Goal: Contribute content: Add original content to the website for others to see

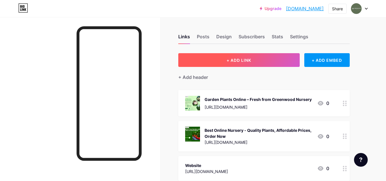
click at [241, 60] on span "+ ADD LINK" at bounding box center [239, 60] width 25 height 5
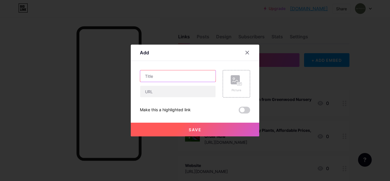
click at [163, 75] on input "text" at bounding box center [177, 75] width 75 height 11
click at [159, 76] on input "text" at bounding box center [177, 75] width 75 height 11
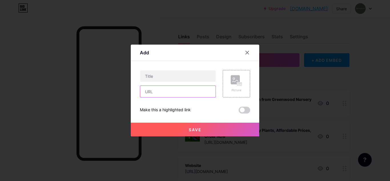
click at [155, 91] on input "text" at bounding box center [177, 91] width 75 height 11
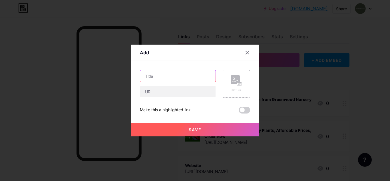
click at [155, 76] on input "text" at bounding box center [177, 75] width 75 height 11
click at [234, 85] on icon at bounding box center [236, 80] width 11 height 11
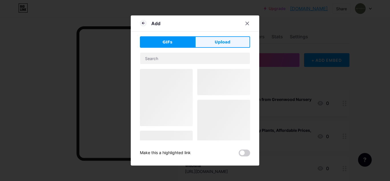
click at [220, 41] on span "Upload" at bounding box center [223, 42] width 16 height 6
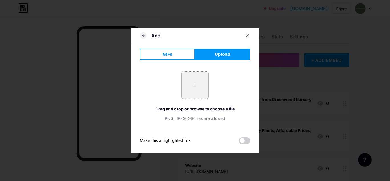
click at [201, 84] on input "file" at bounding box center [195, 85] width 27 height 27
type input "C:\fakepath\Planting Ground Cover Plants.png"
click at [142, 35] on icon at bounding box center [143, 35] width 7 height 7
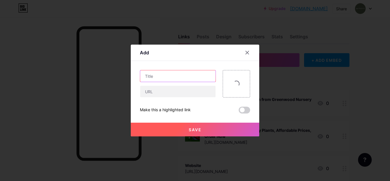
click at [153, 77] on input "text" at bounding box center [177, 75] width 75 height 11
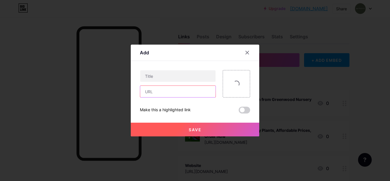
click at [154, 90] on input "text" at bounding box center [177, 91] width 75 height 11
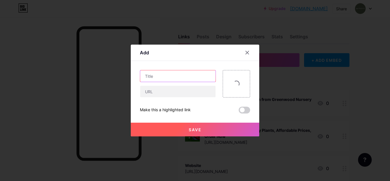
click at [162, 76] on input "text" at bounding box center [177, 75] width 75 height 11
paste input "Perennial Plants for Effortless Beauty in Every Season"
type input "Perennial Plants for Effortless Beauty in Every Season"
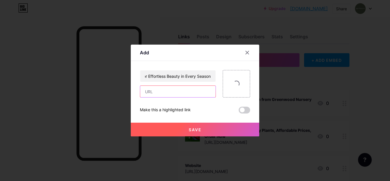
click at [149, 92] on input "text" at bounding box center [177, 91] width 75 height 11
paste input "[URL][DOMAIN_NAME]"
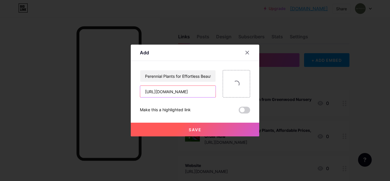
type input "[URL][DOMAIN_NAME]"
click at [199, 129] on span "Save" at bounding box center [195, 129] width 13 height 5
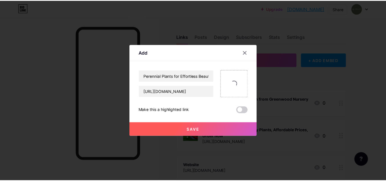
scroll to position [0, 0]
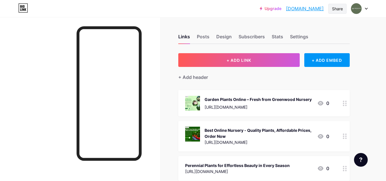
click at [335, 11] on div "Share" at bounding box center [337, 9] width 11 height 6
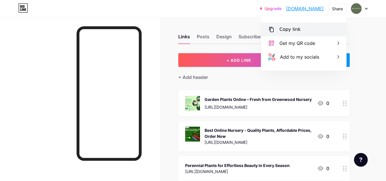
click at [291, 29] on div "Copy link" at bounding box center [290, 29] width 21 height 7
